Goal: Information Seeking & Learning: Check status

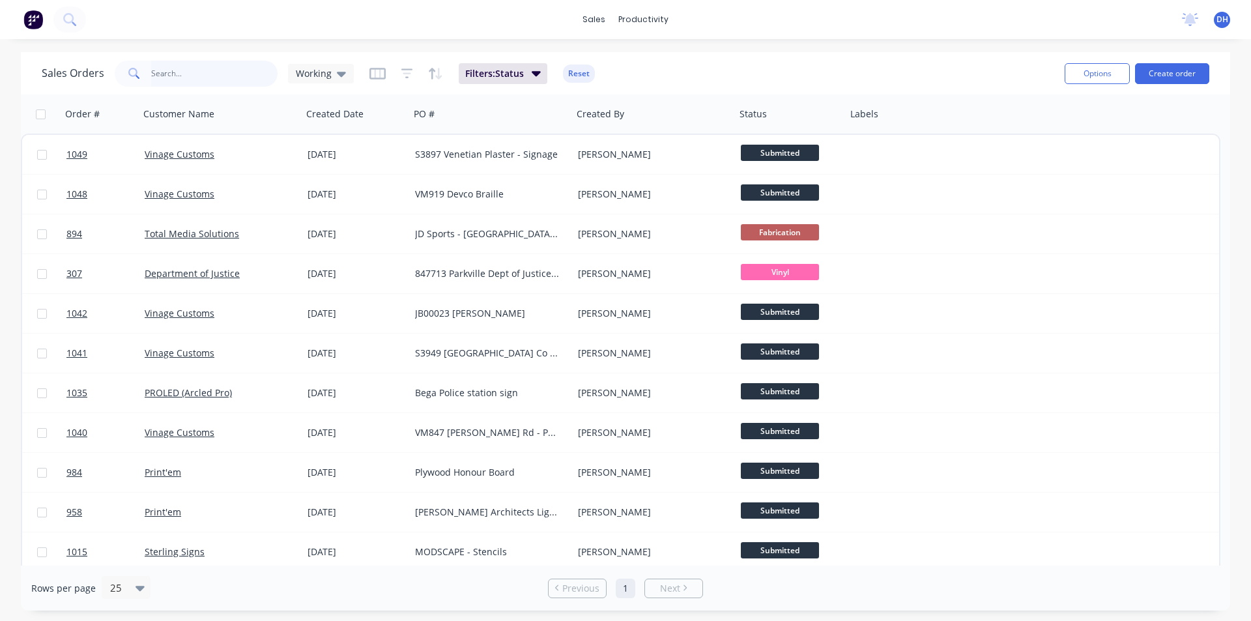
click at [202, 78] on input "text" at bounding box center [214, 74] width 127 height 26
type input "[PERSON_NAME]"
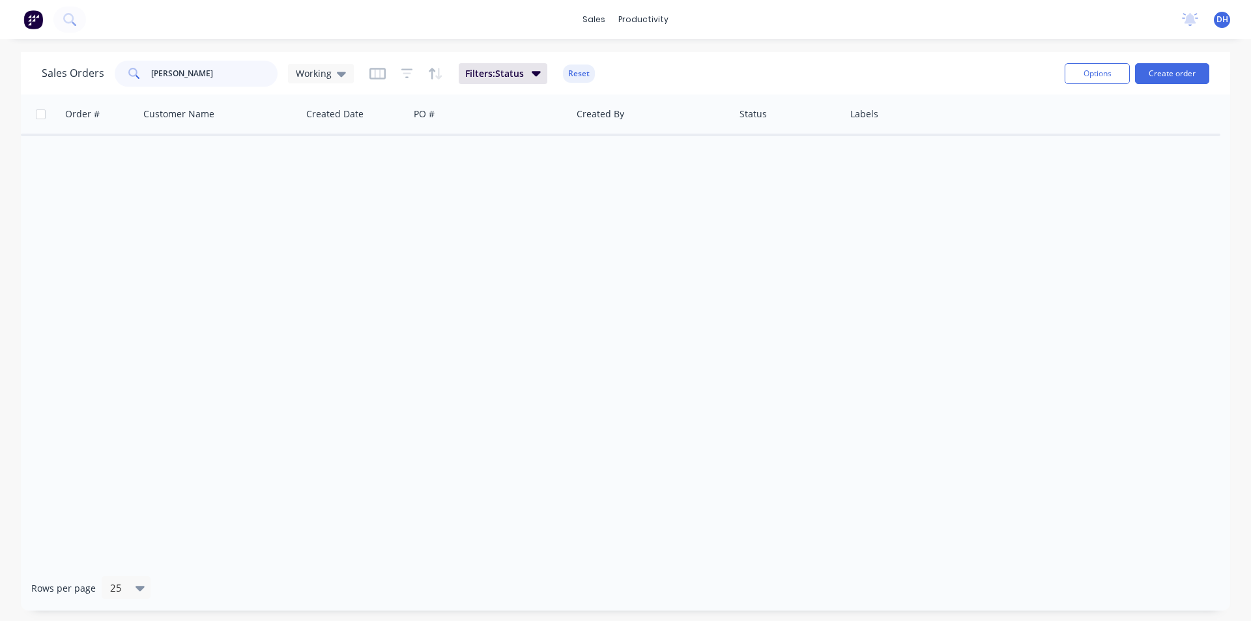
drag, startPoint x: 203, startPoint y: 69, endPoint x: 64, endPoint y: 69, distance: 139.5
click at [64, 69] on div "Sales Orders [PERSON_NAME] Working" at bounding box center [198, 74] width 312 height 26
click at [181, 68] on input "text" at bounding box center [214, 74] width 127 height 26
click at [201, 53] on div "Sales Orders Working Filters: Status Reset Options Create order" at bounding box center [625, 73] width 1209 height 42
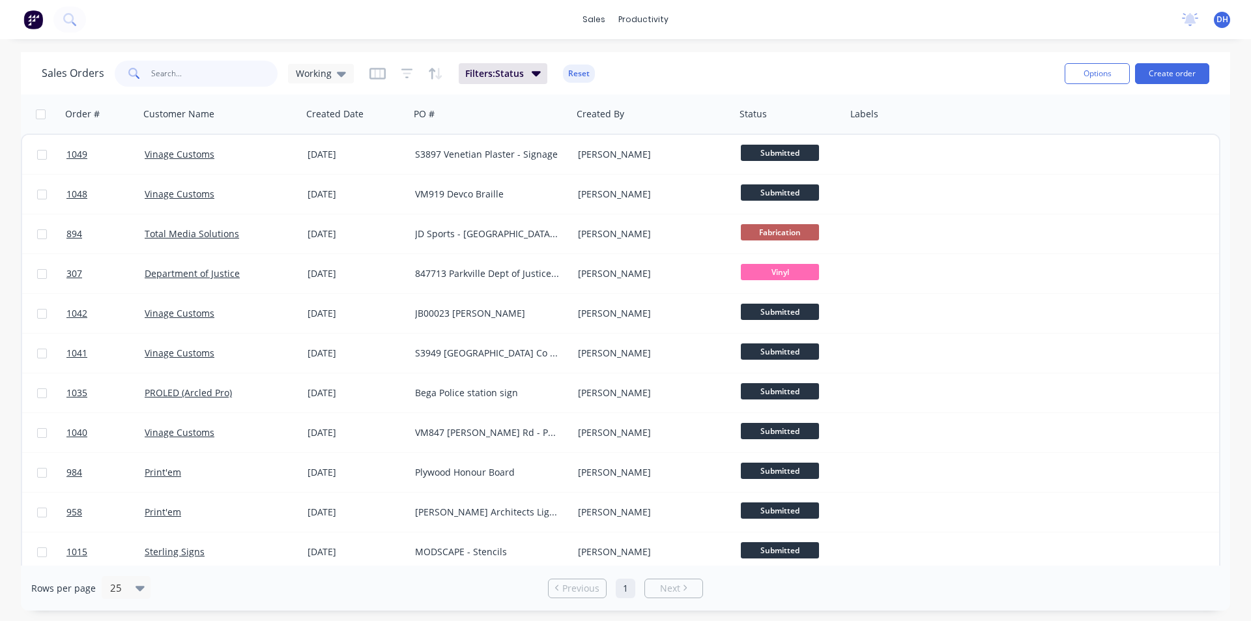
click at [200, 70] on input "text" at bounding box center [214, 74] width 127 height 26
click at [630, 85] on div "Customers" at bounding box center [641, 89] width 47 height 12
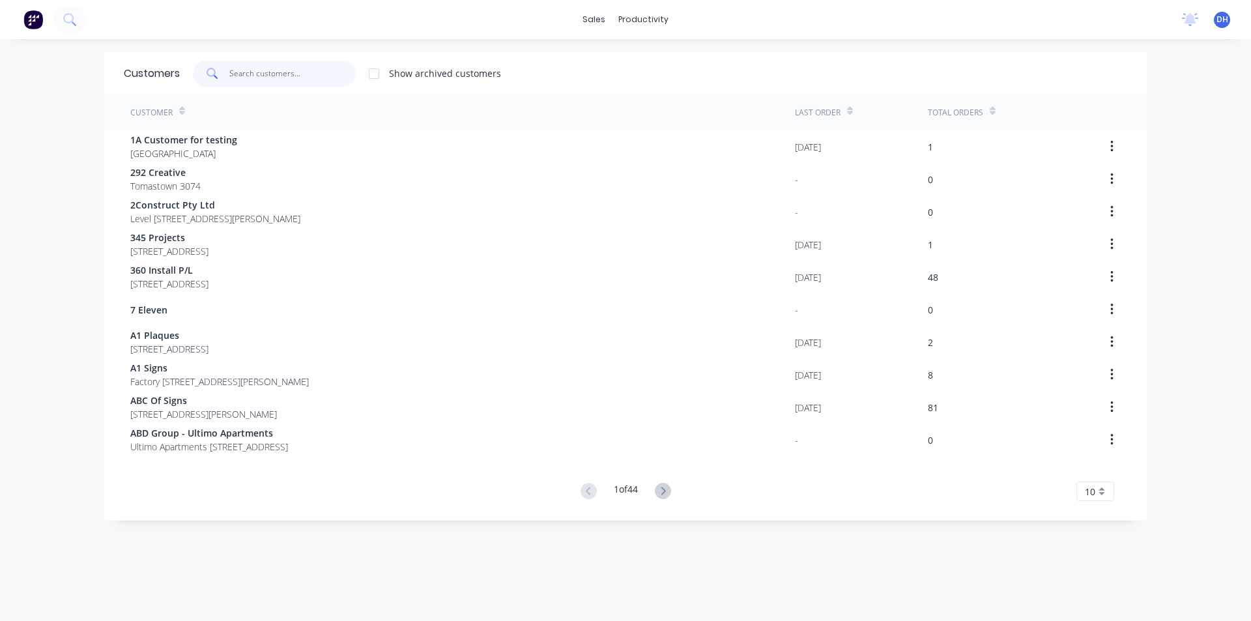
click at [253, 67] on input "text" at bounding box center [292, 74] width 127 height 26
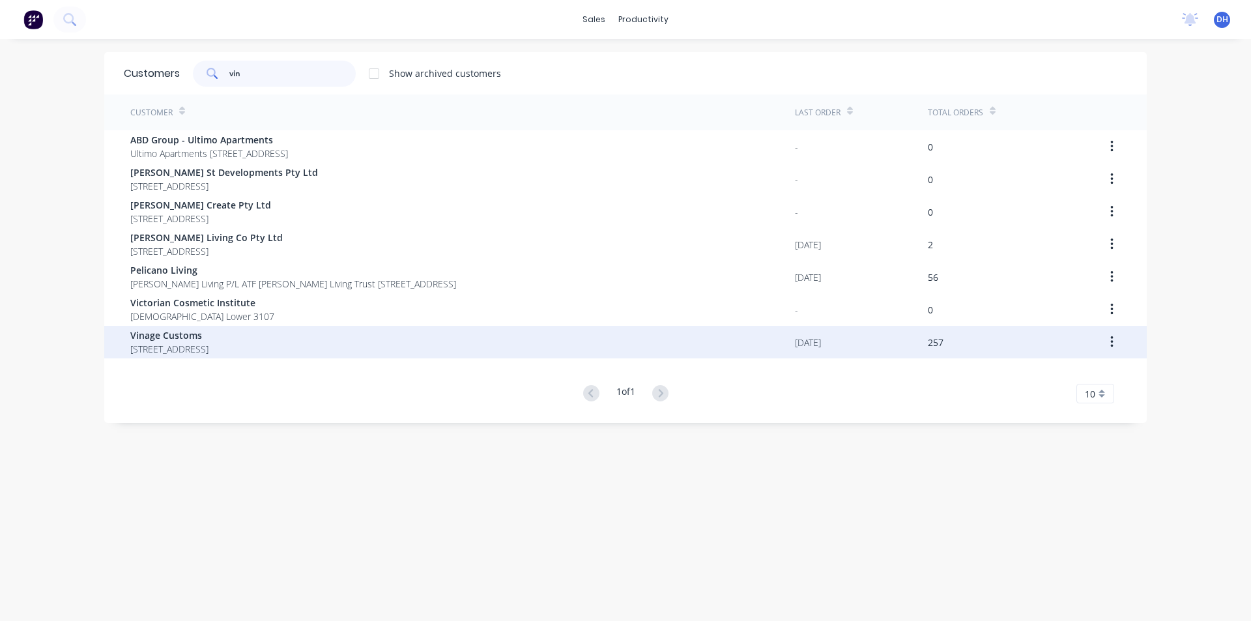
type input "vin"
click at [181, 338] on span "Vinage Customs" at bounding box center [169, 335] width 78 height 14
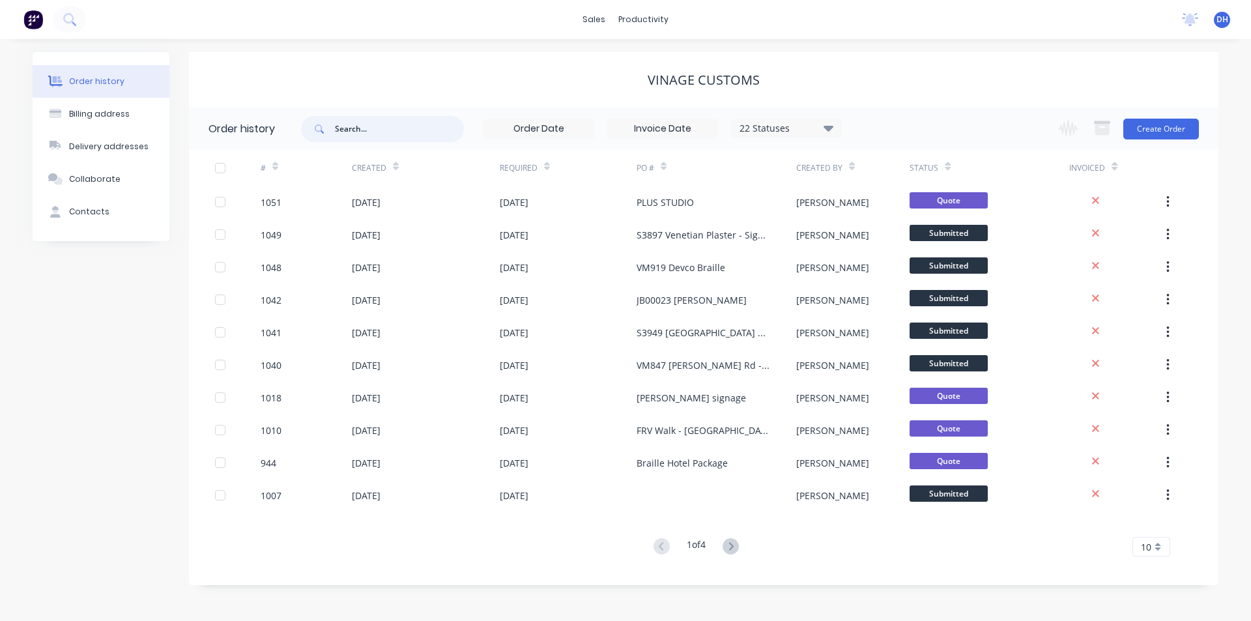
click at [349, 130] on input "text" at bounding box center [399, 129] width 129 height 26
type input "[PERSON_NAME]"
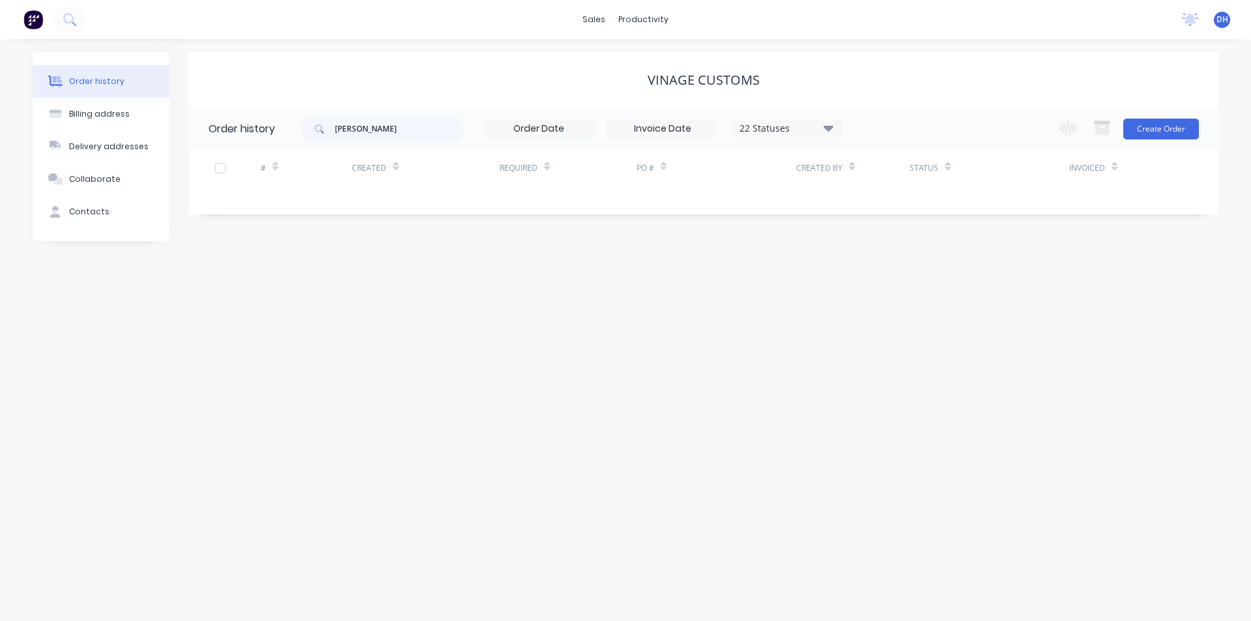
click at [839, 75] on div "Vinage Customs" at bounding box center [704, 80] width 1030 height 16
click at [818, 127] on div "22 Statuses" at bounding box center [786, 128] width 109 height 14
click at [775, 279] on div "All" at bounding box center [813, 285] width 163 height 26
click at [894, 278] on label at bounding box center [894, 278] width 0 height 0
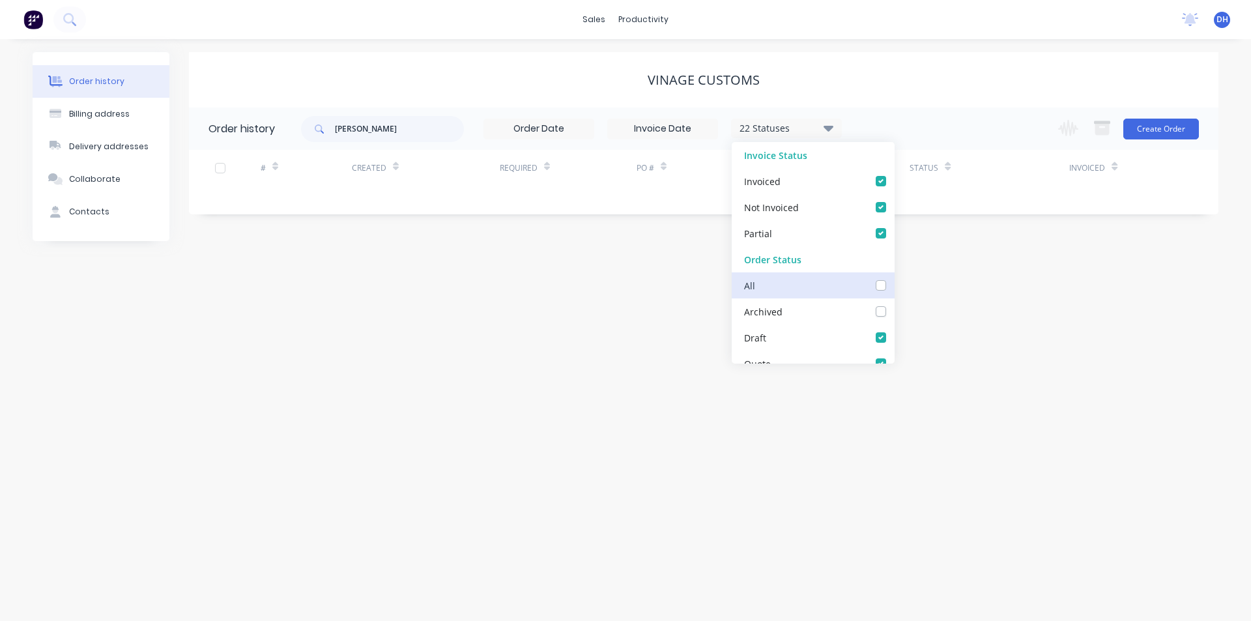
click at [894, 287] on input "checkbox" at bounding box center [899, 284] width 10 height 12
checkbox input "true"
click at [869, 53] on div "Vinage Customs" at bounding box center [704, 79] width 1030 height 55
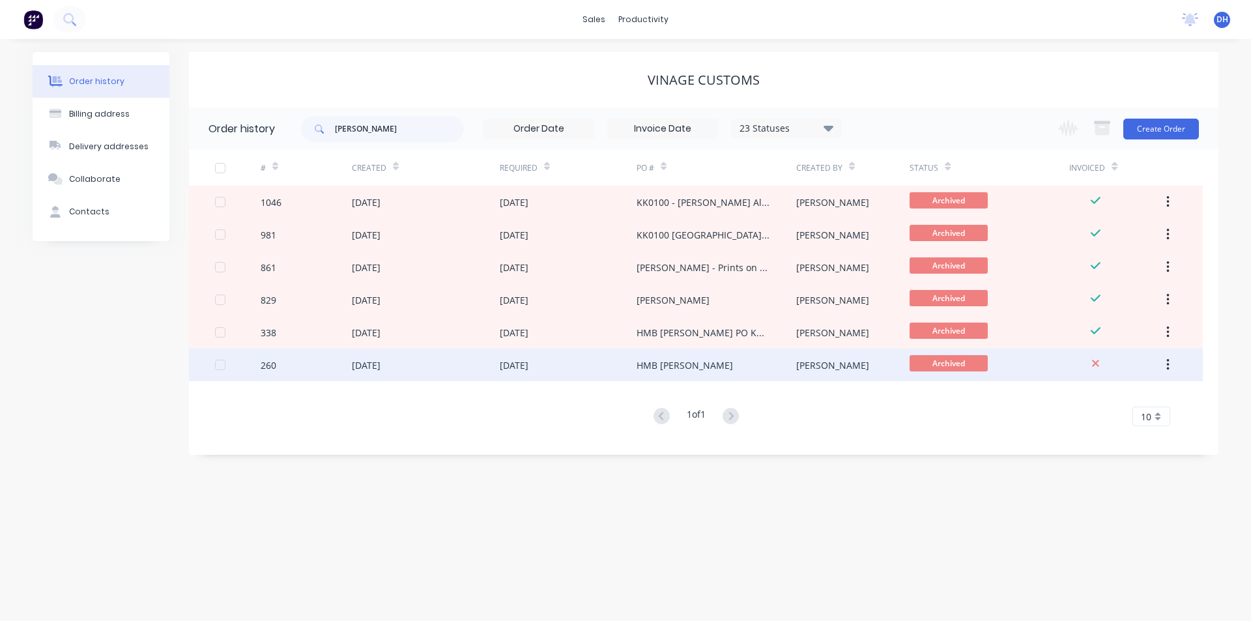
click at [752, 361] on div "HMB [PERSON_NAME]" at bounding box center [717, 365] width 160 height 33
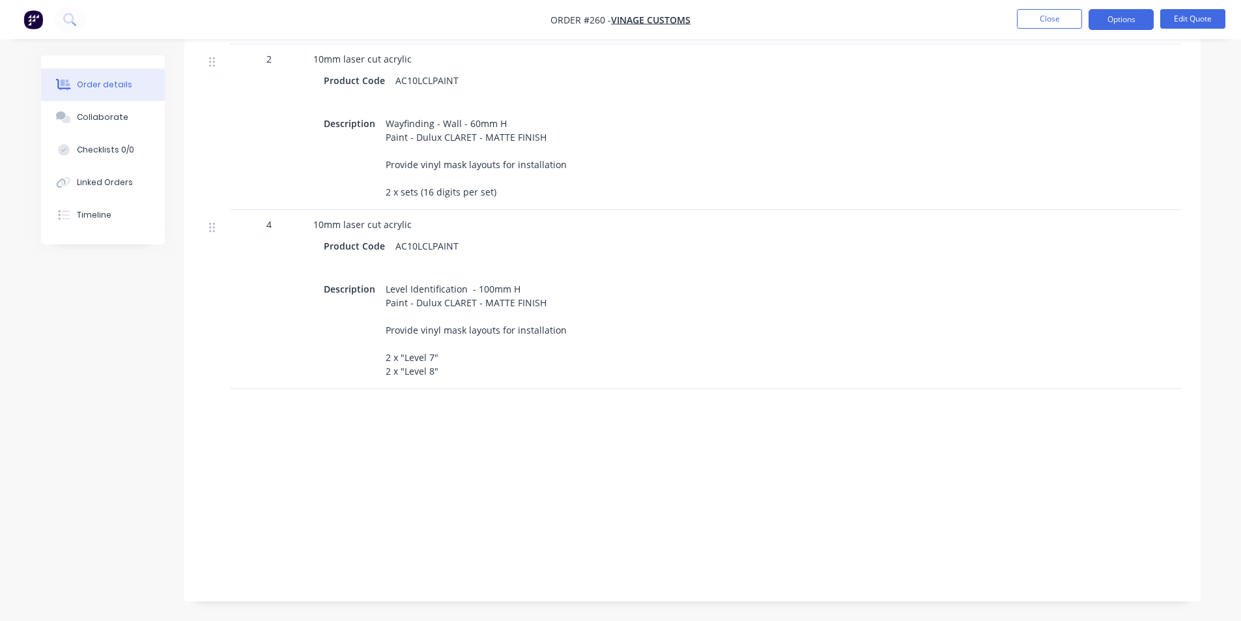
scroll to position [710, 0]
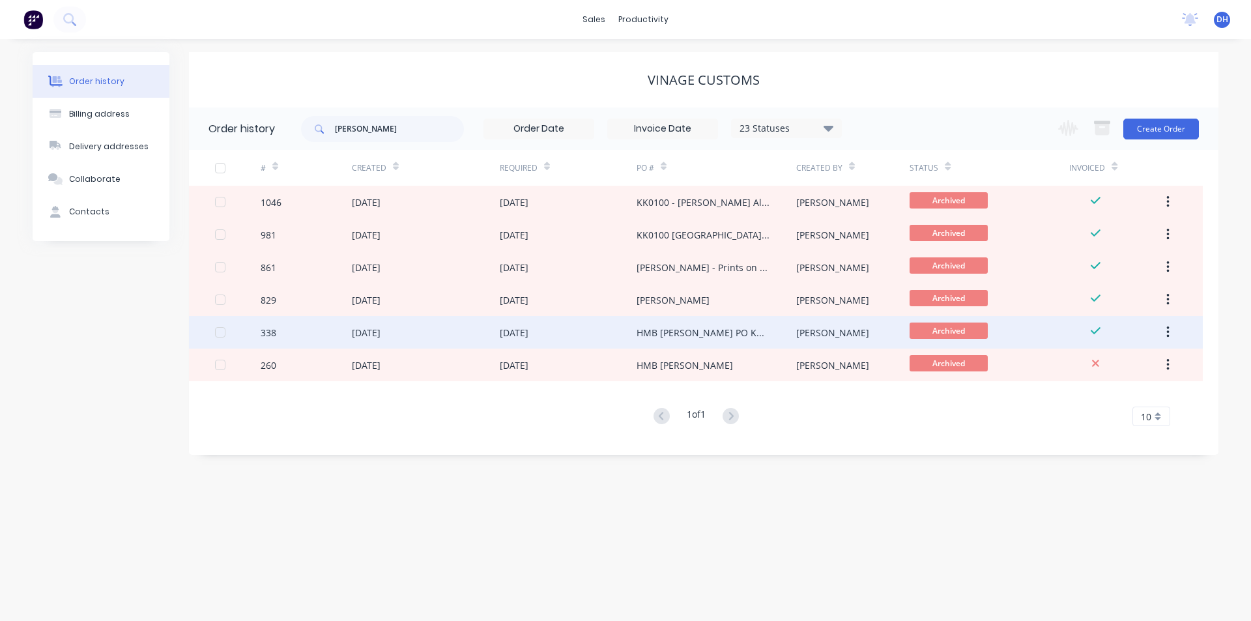
click at [564, 338] on div "[DATE]" at bounding box center [568, 332] width 137 height 33
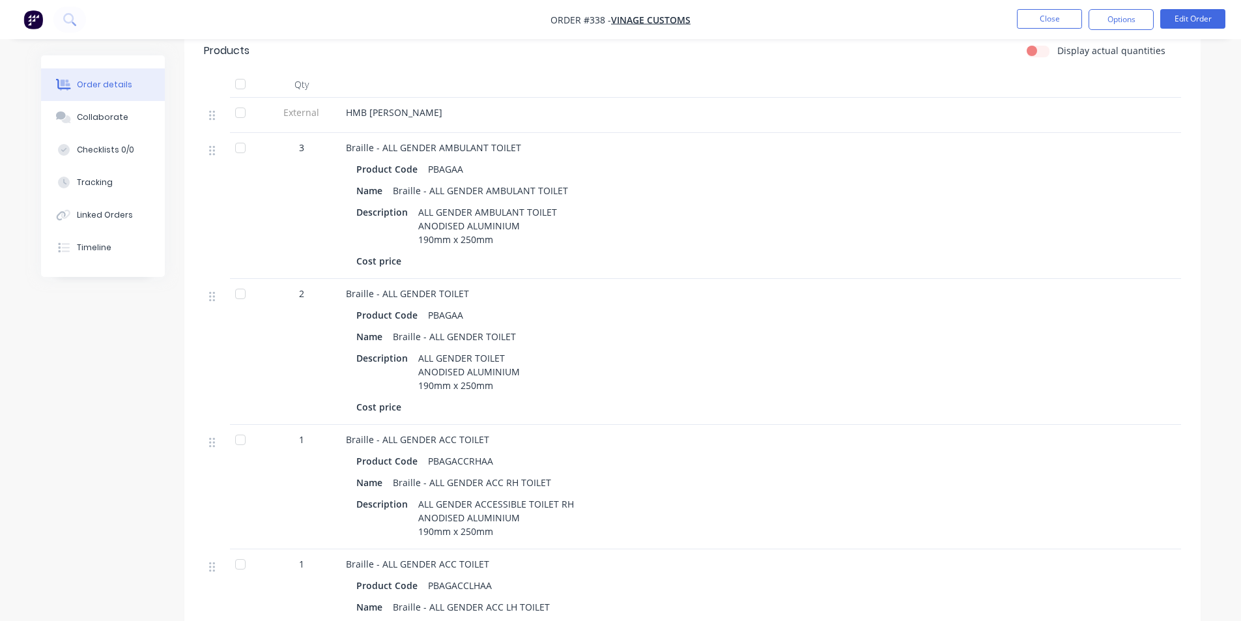
scroll to position [245, 0]
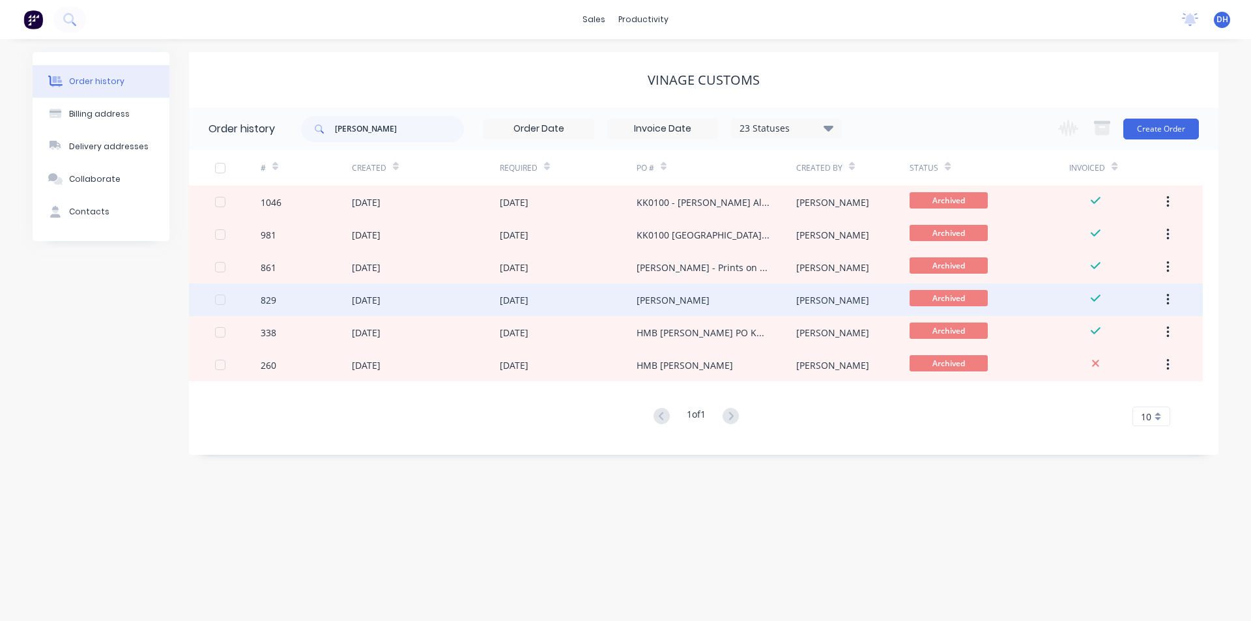
click at [462, 293] on div "[DATE]" at bounding box center [426, 299] width 148 height 33
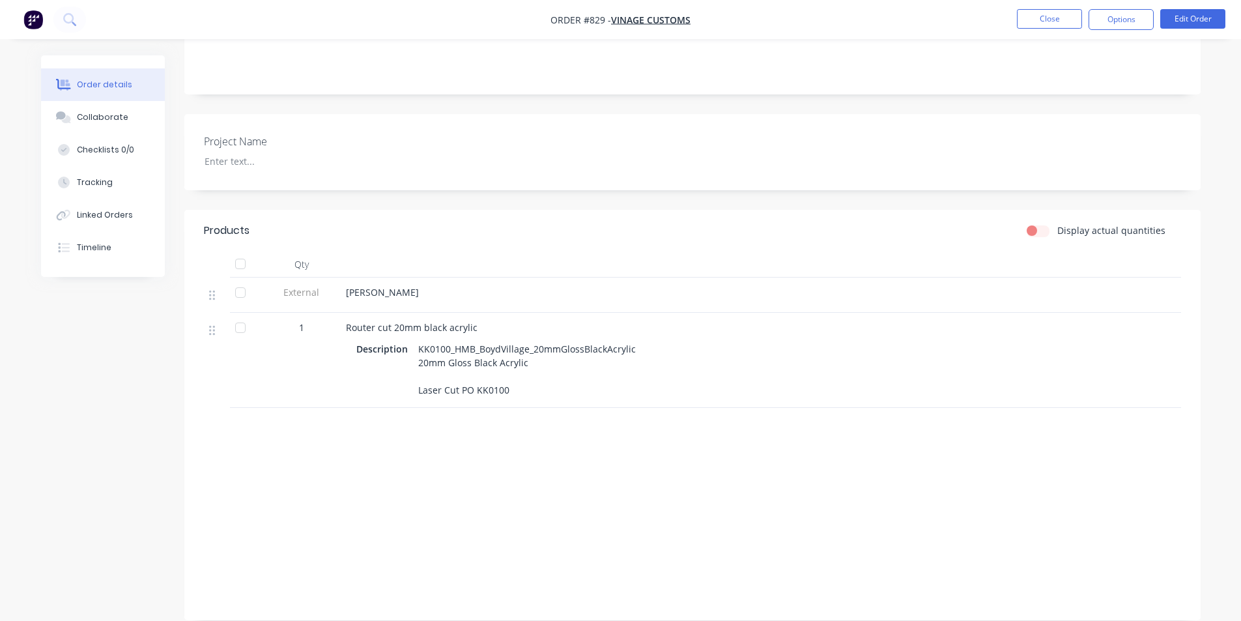
scroll to position [285, 0]
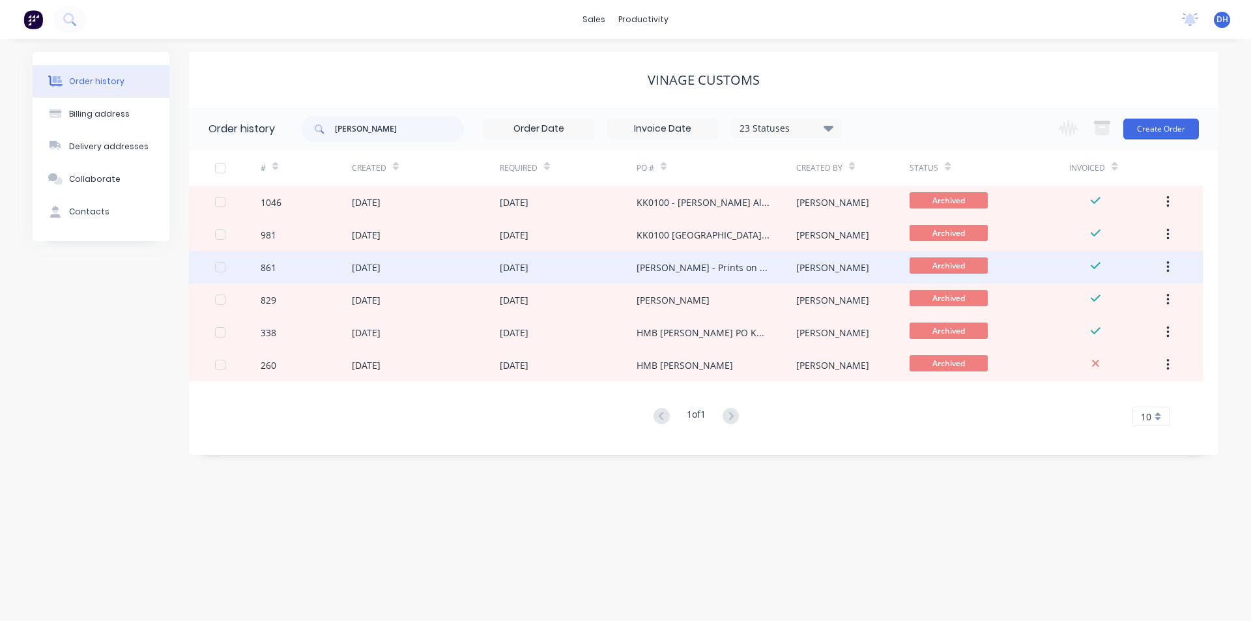
click at [590, 269] on div "[DATE]" at bounding box center [568, 267] width 137 height 33
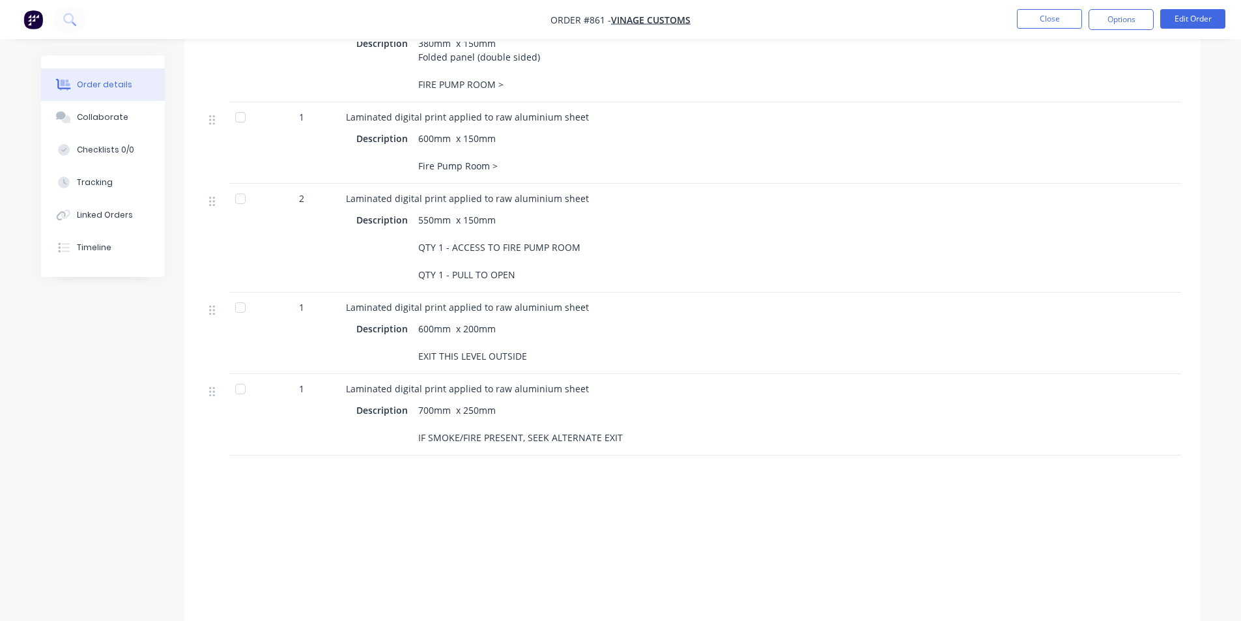
scroll to position [764, 0]
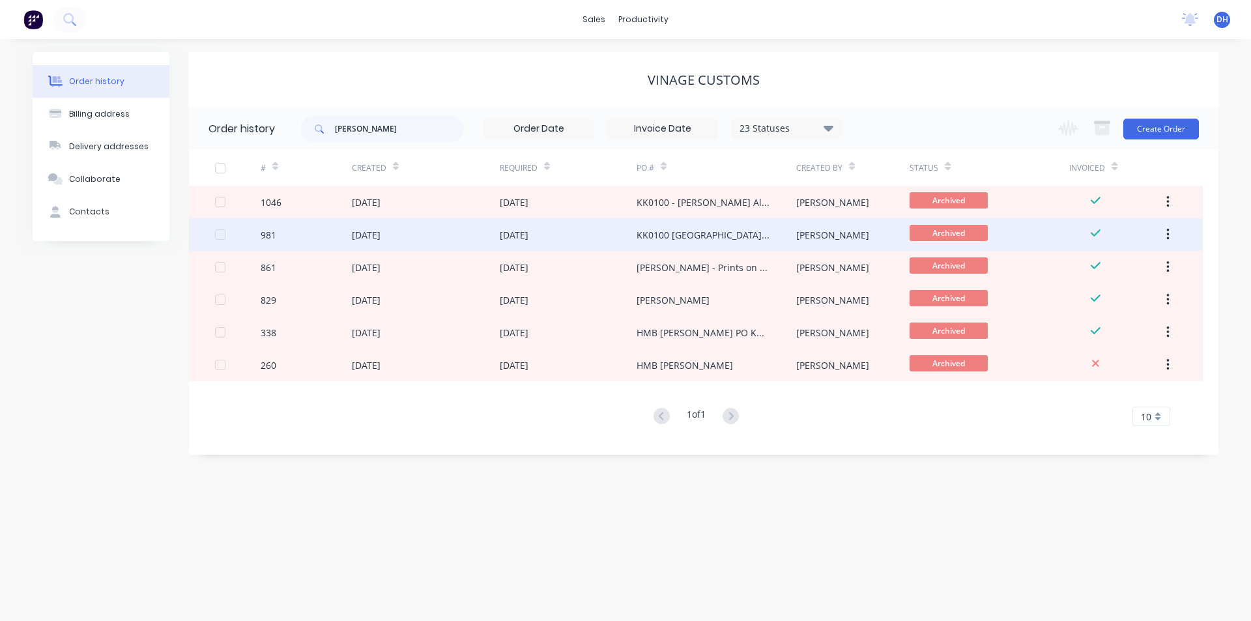
click at [682, 237] on div "KK0100 [GEOGRAPHIC_DATA][PERSON_NAME]" at bounding box center [704, 235] width 134 height 14
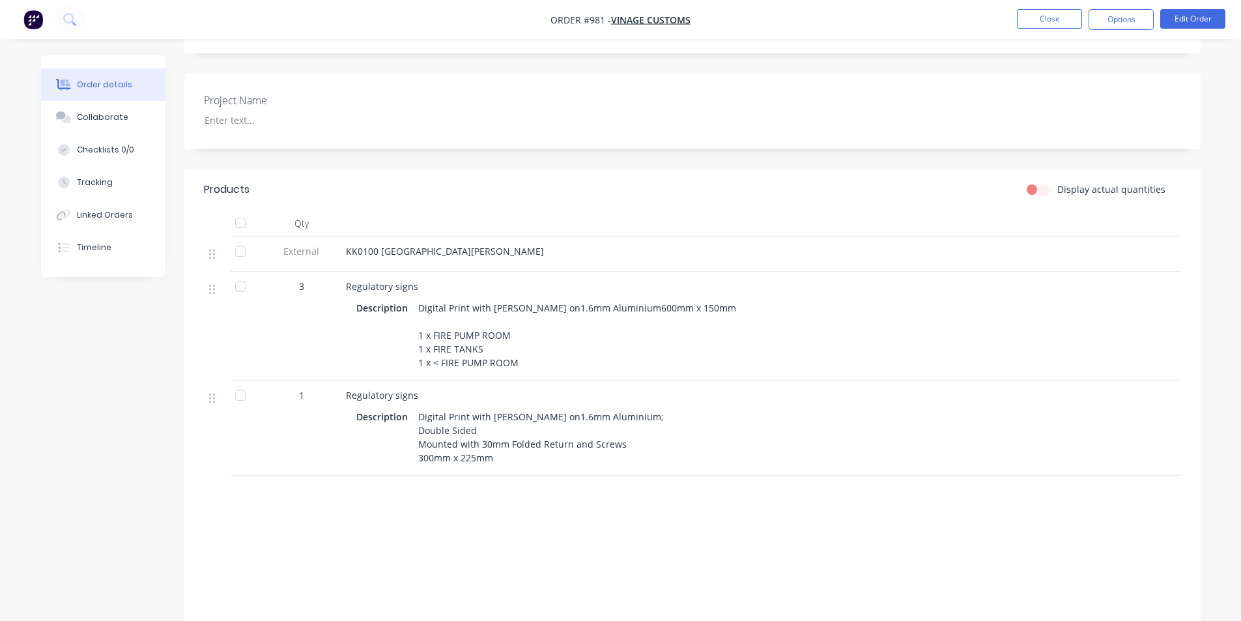
scroll to position [394, 0]
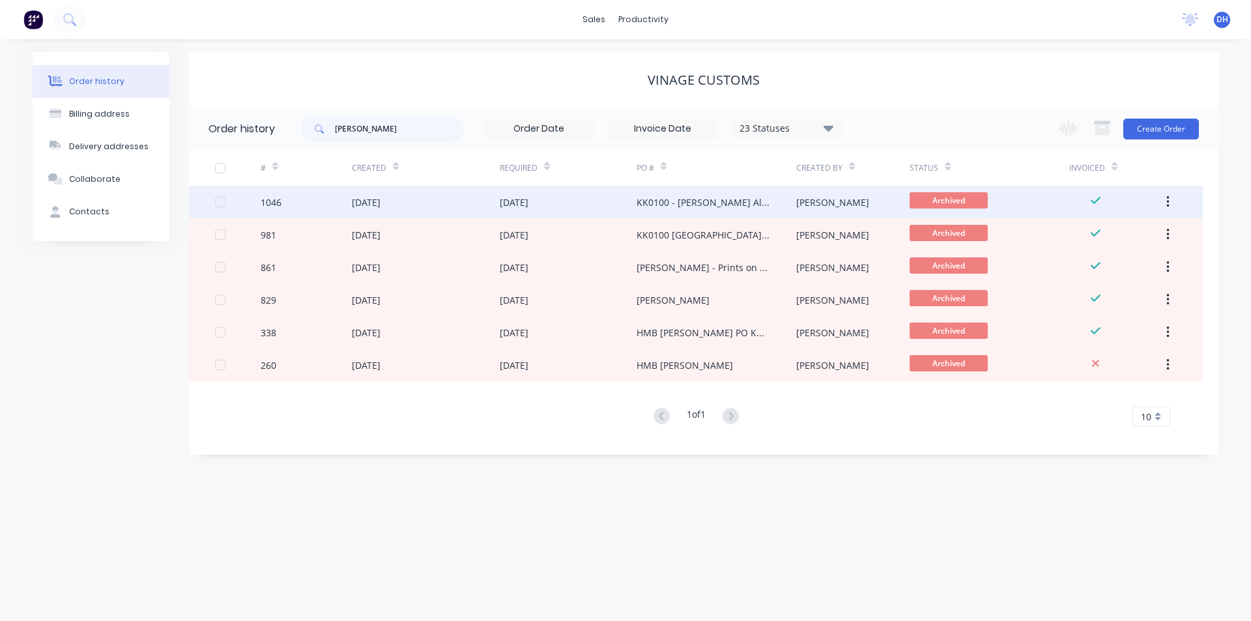
click at [679, 210] on div "KK0100 - [PERSON_NAME] Aluminium Panels" at bounding box center [717, 202] width 160 height 33
